Goal: Complete application form

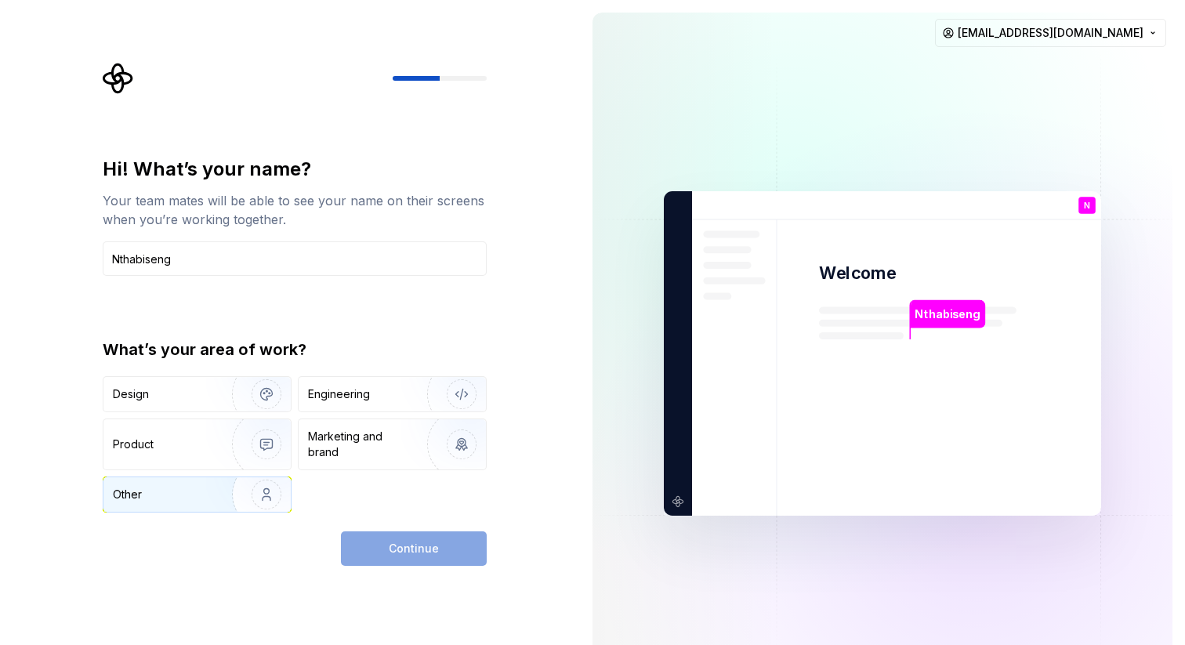
type input "Nthabiseng"
click at [175, 490] on div "Other" at bounding box center [159, 495] width 92 height 16
click at [407, 559] on button "Continue" at bounding box center [414, 548] width 146 height 34
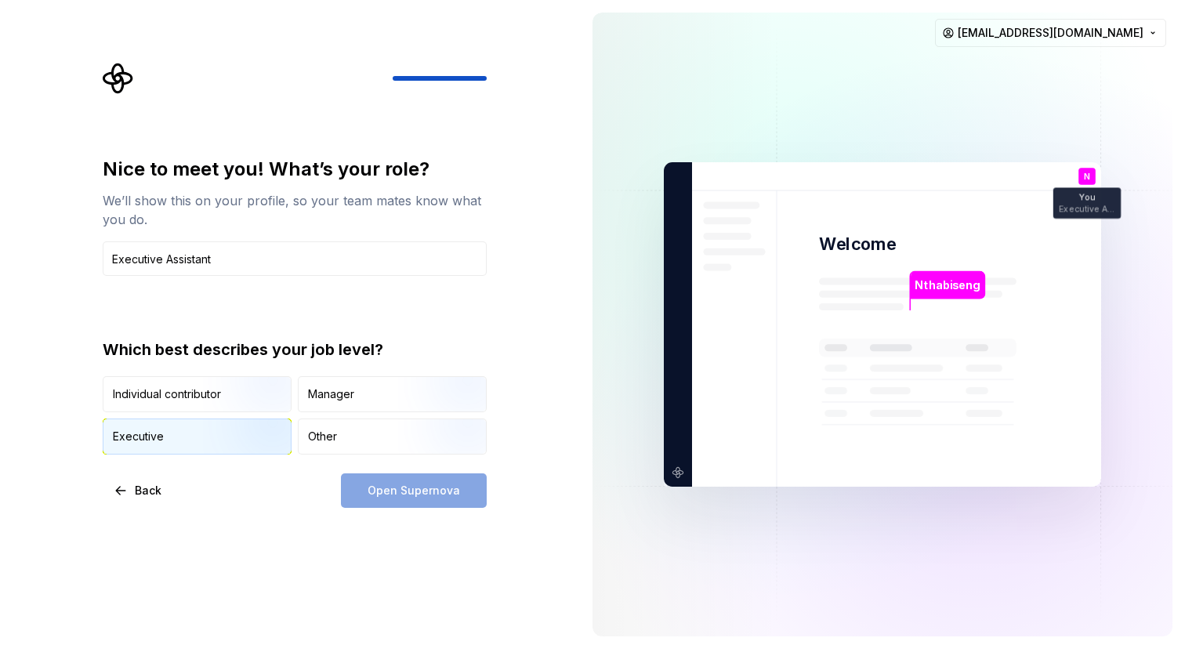
type input "Executive Assistant"
click at [167, 438] on div "Executive" at bounding box center [196, 436] width 187 height 34
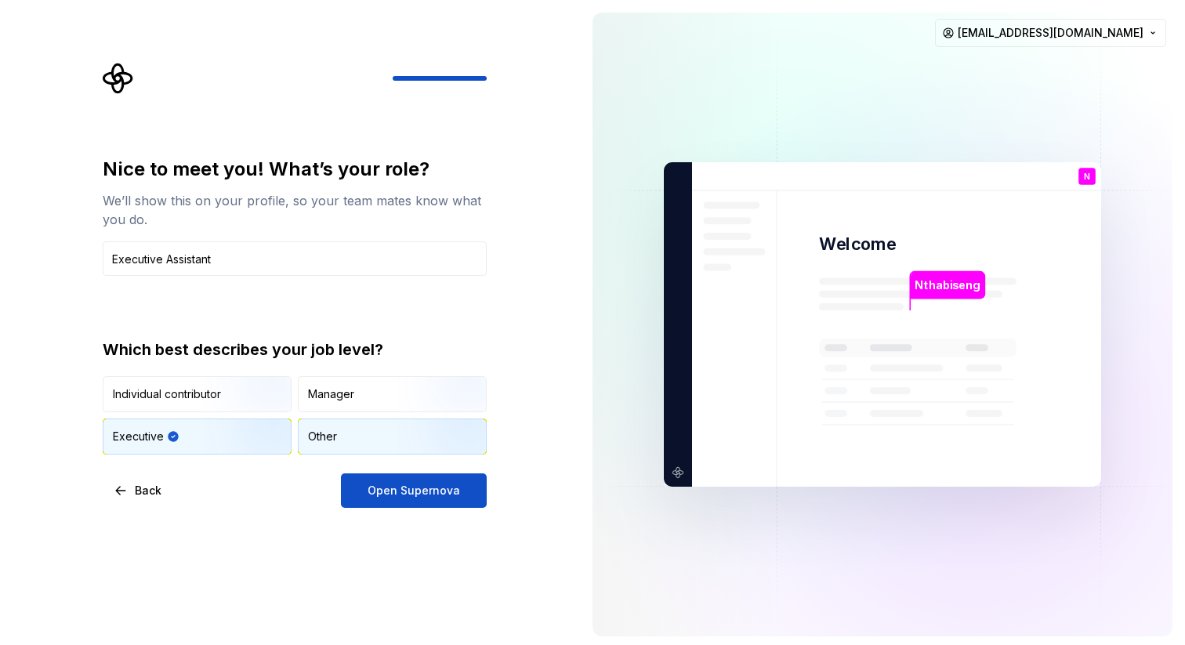
click at [347, 439] on div "Other" at bounding box center [392, 436] width 187 height 34
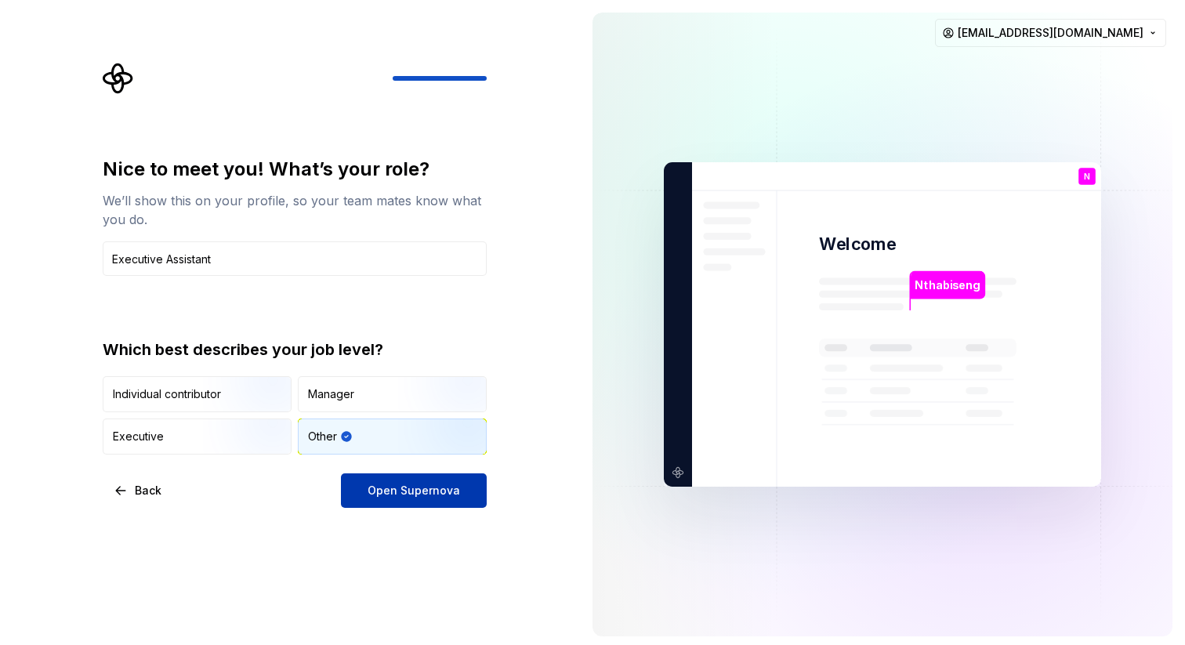
click at [398, 498] on button "Open Supernova" at bounding box center [414, 490] width 146 height 34
